Goal: Task Accomplishment & Management: Use online tool/utility

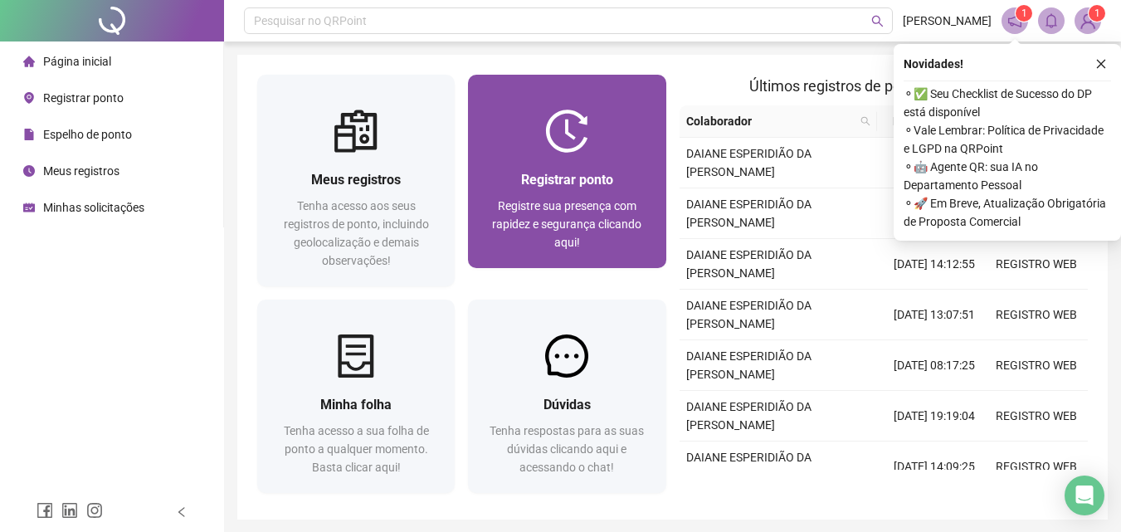
click at [591, 173] on span "Registrar ponto" at bounding box center [567, 180] width 92 height 16
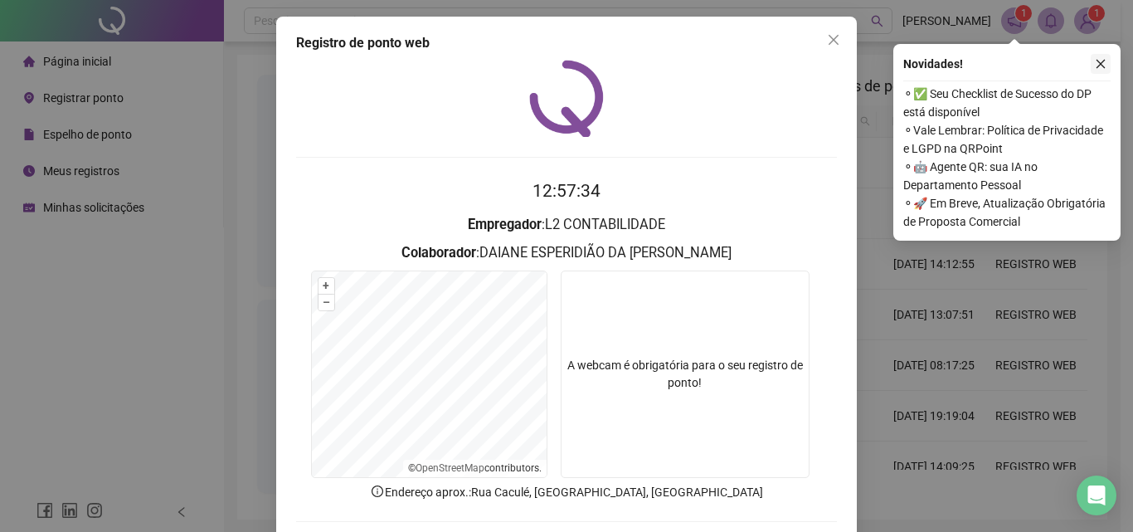
click at [1103, 67] on icon "close" at bounding box center [1101, 64] width 12 height 12
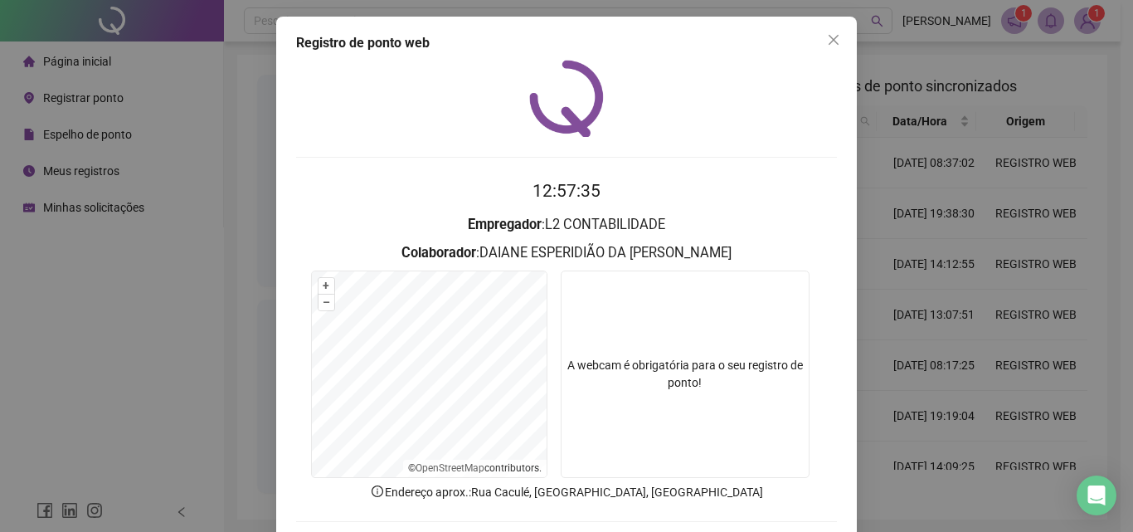
scroll to position [80, 0]
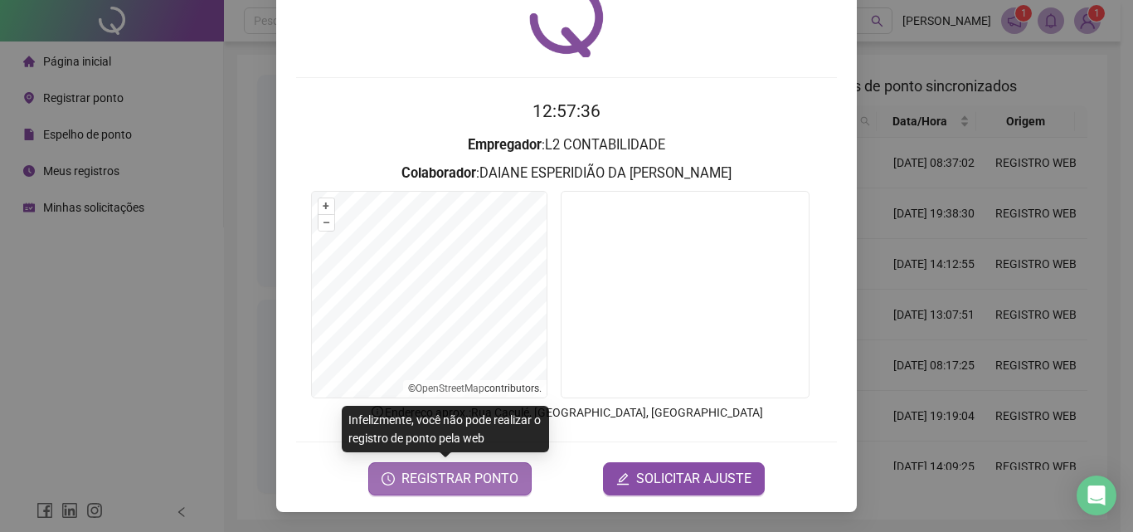
click at [465, 471] on span "REGISTRAR PONTO" at bounding box center [460, 479] width 117 height 20
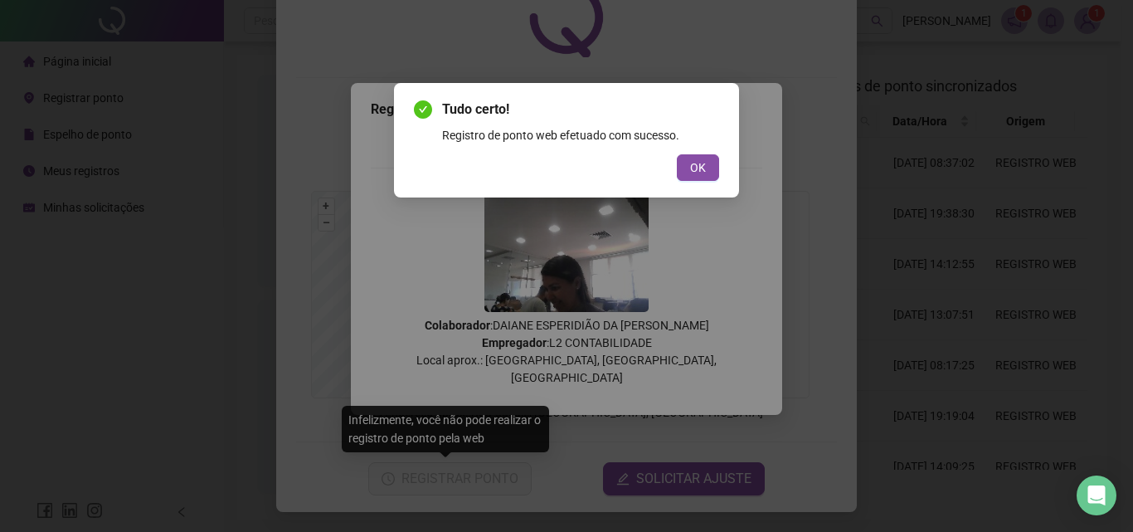
drag, startPoint x: 699, startPoint y: 172, endPoint x: 510, endPoint y: 133, distance: 193.2
click at [692, 172] on span "OK" at bounding box center [698, 167] width 16 height 18
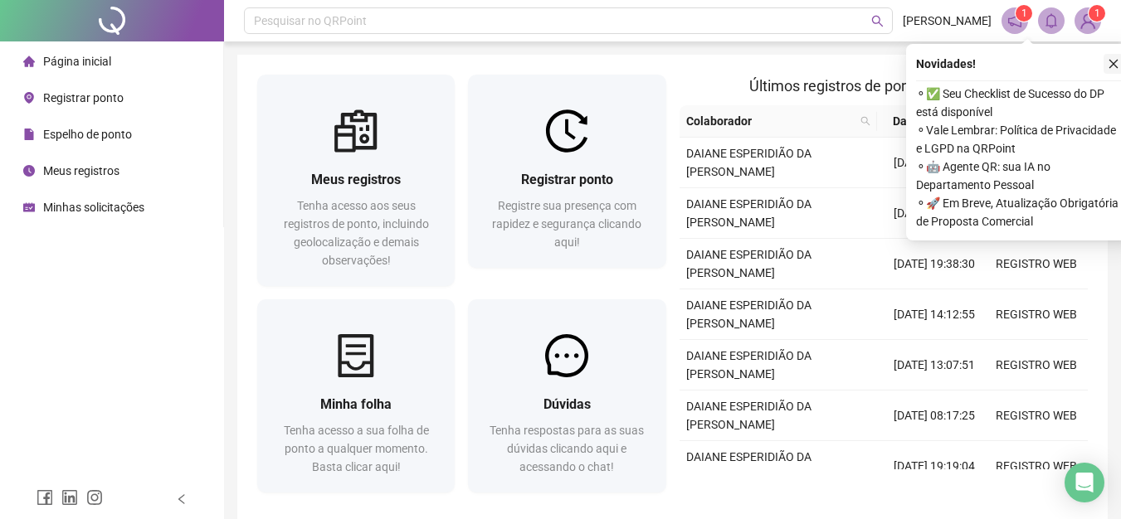
click at [1109, 60] on icon "close" at bounding box center [1114, 64] width 12 height 12
